Goal: Transaction & Acquisition: Subscribe to service/newsletter

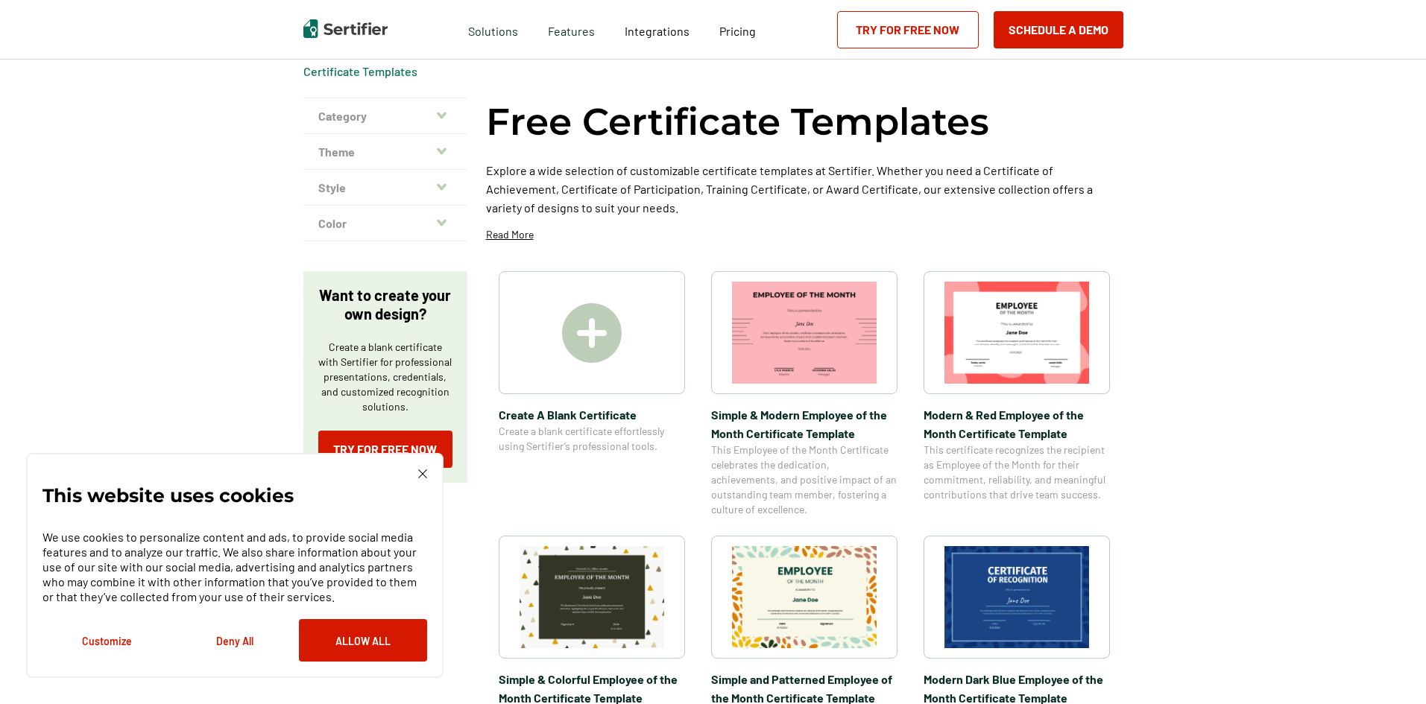
scroll to position [149, 0]
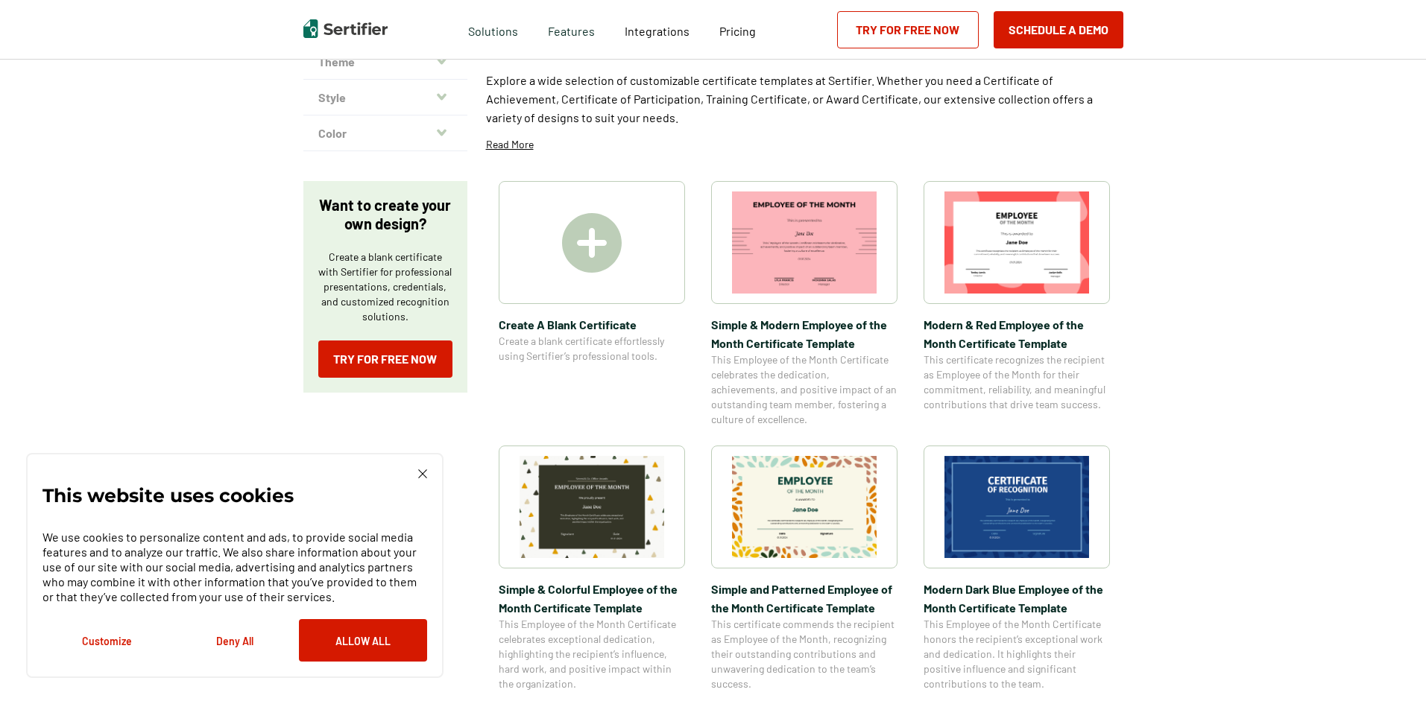
click at [1003, 498] on img at bounding box center [1016, 507] width 145 height 102
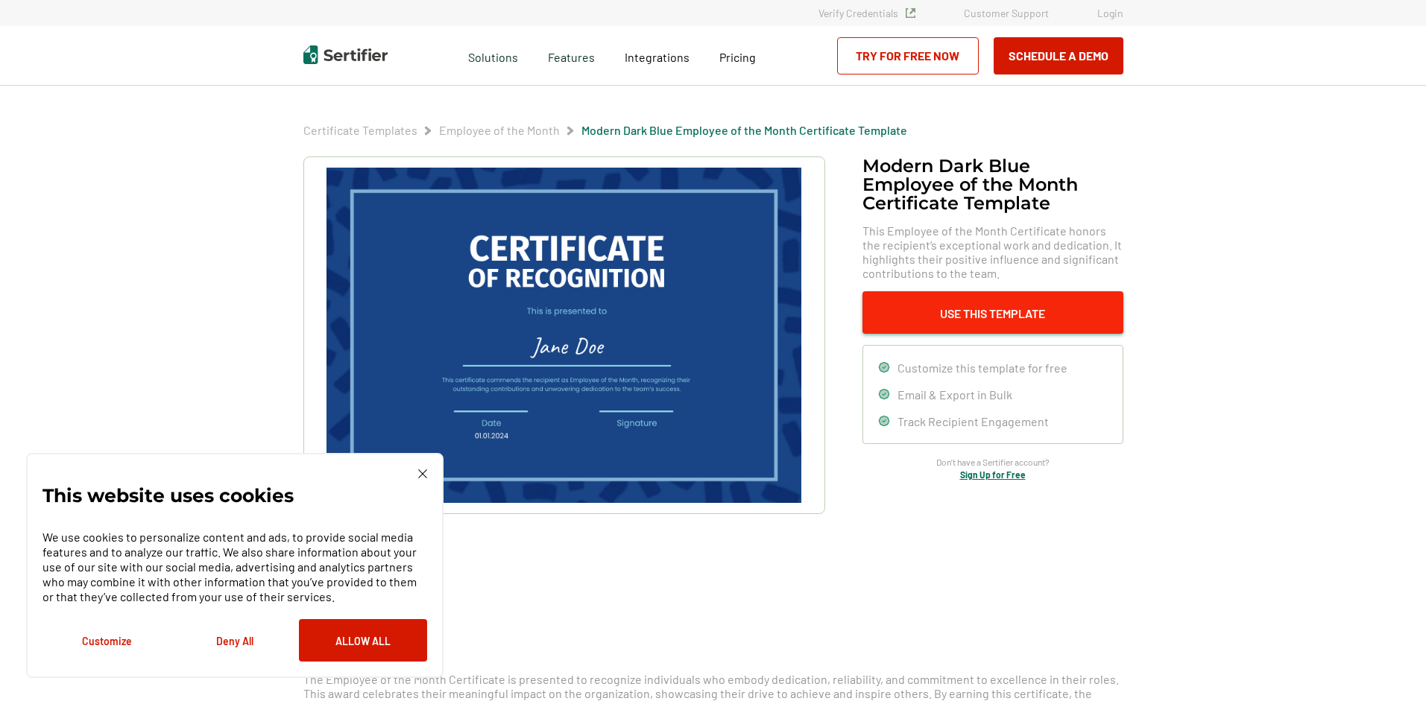
click at [924, 323] on button "Use This Template" at bounding box center [992, 312] width 261 height 42
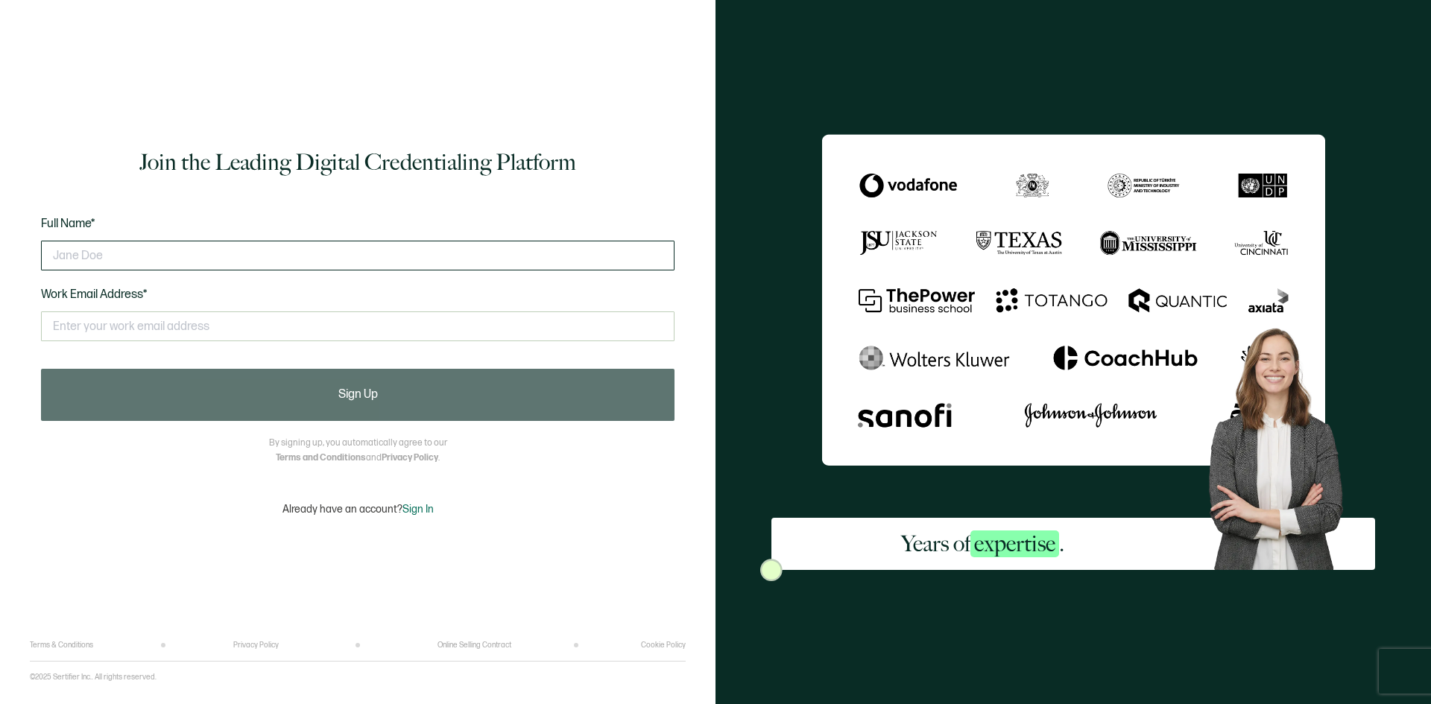
click at [321, 264] on input "text" at bounding box center [358, 256] width 634 height 30
type input "KP"
click at [151, 341] on div "This doesn't look like a valid email." at bounding box center [358, 332] width 634 height 57
click at [157, 323] on input "text" at bounding box center [358, 327] width 634 height 30
type input "[EMAIL_ADDRESS][DOMAIN_NAME]"
